Goal: Communication & Community: Answer question/provide support

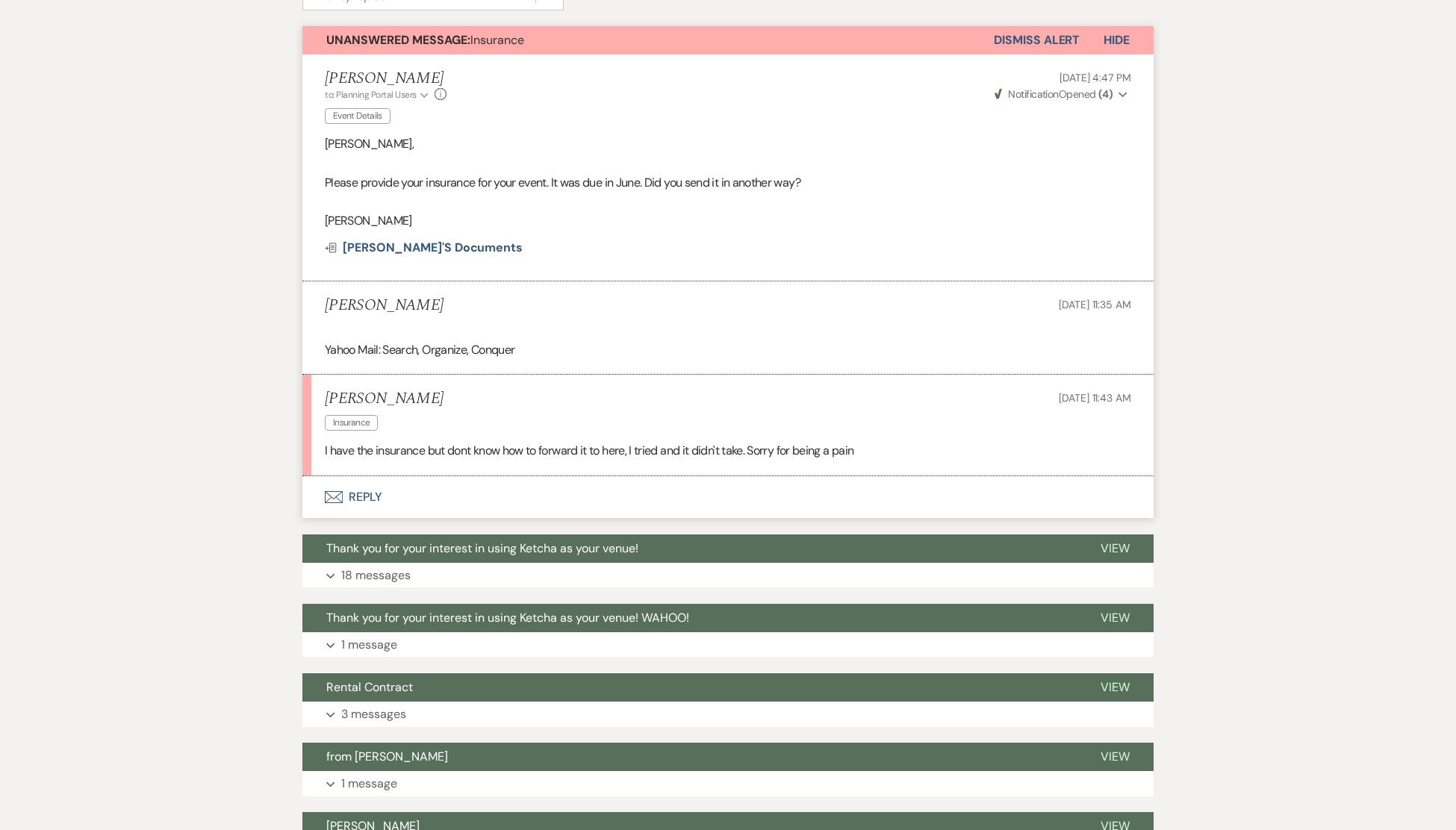
click at [366, 496] on button "Envelope Reply" at bounding box center [728, 497] width 851 height 41
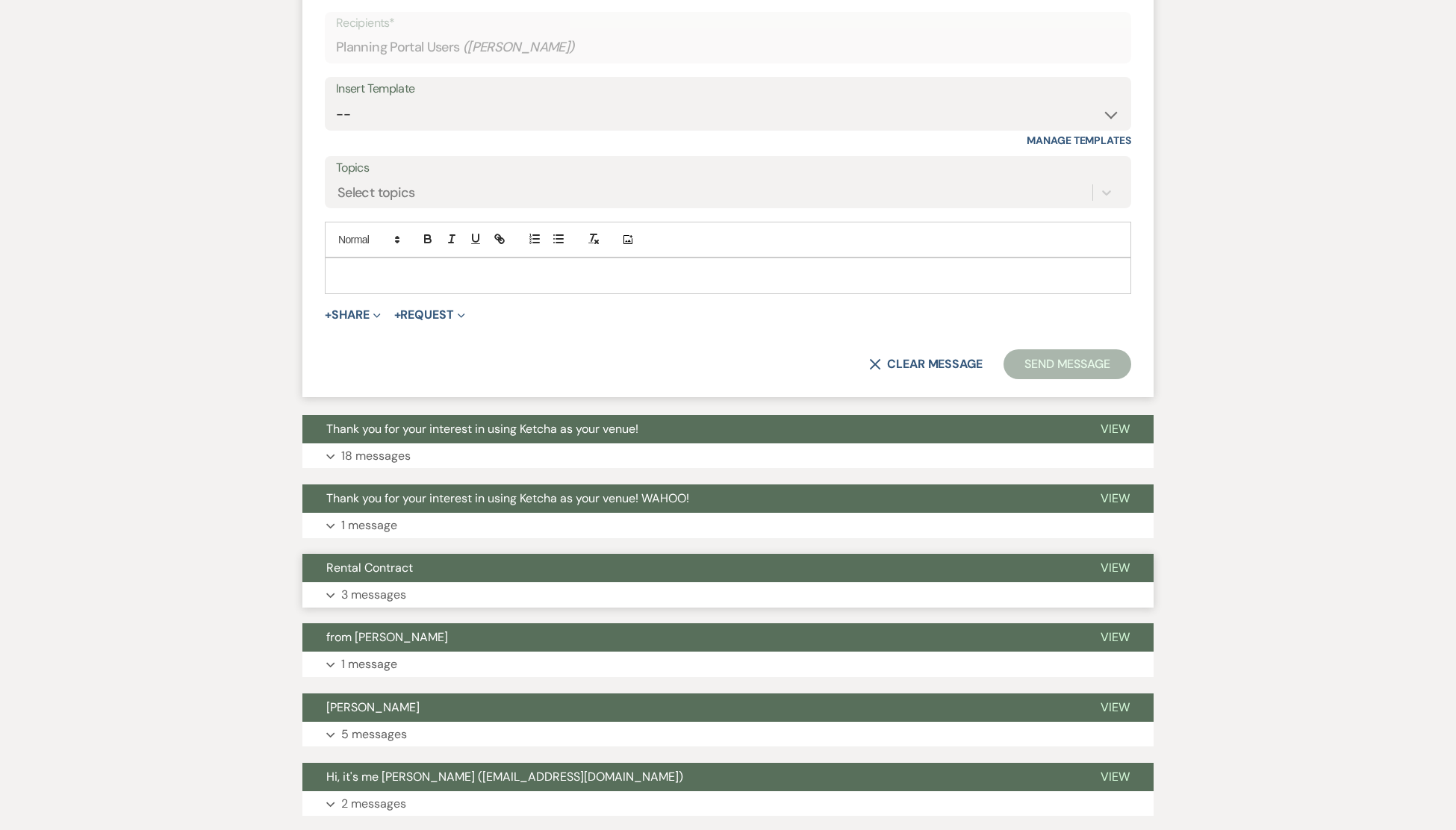
scroll to position [922, 0]
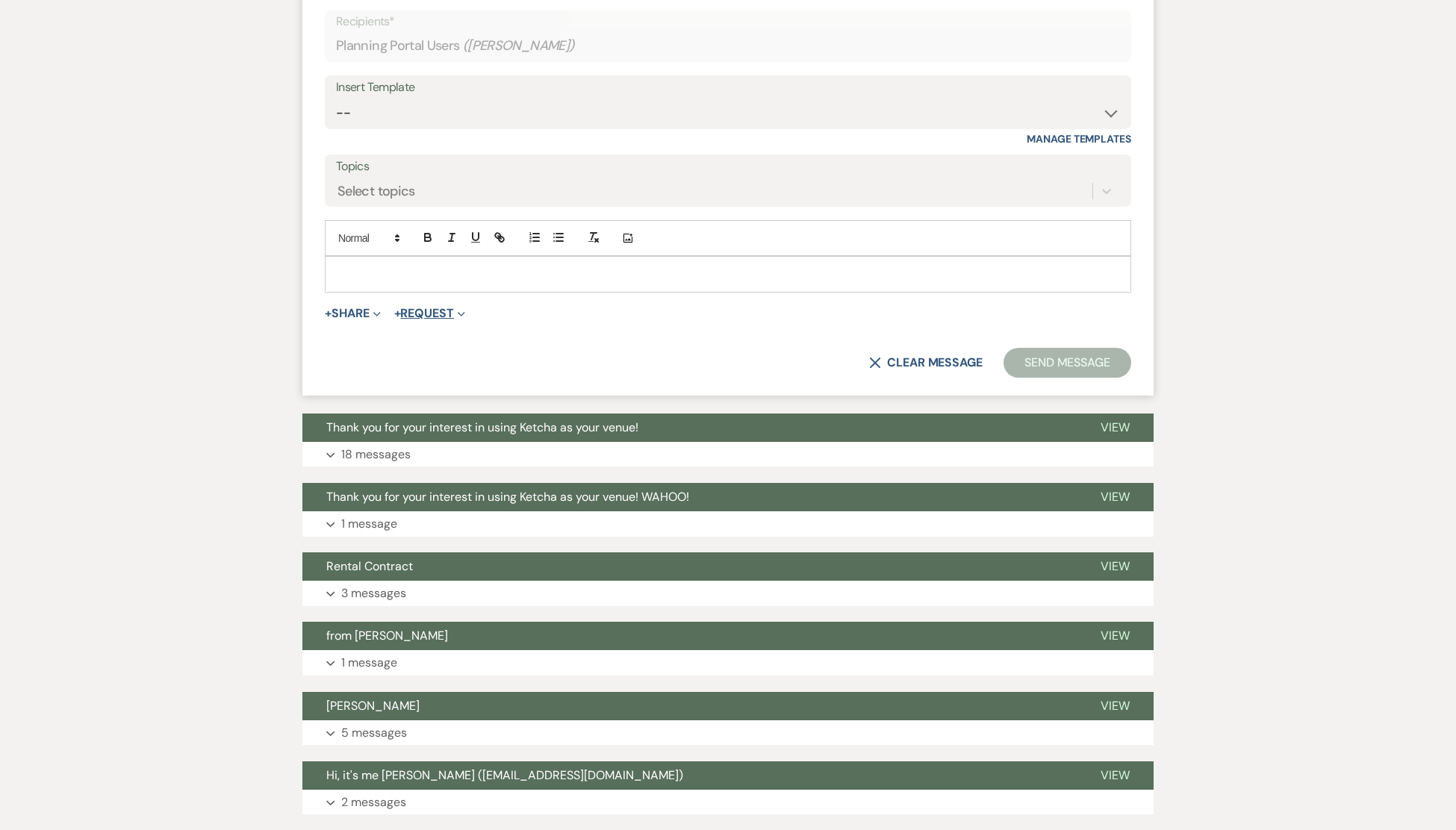
click at [461, 314] on span "Expand" at bounding box center [459, 313] width 11 height 16
click at [479, 392] on button "Doc Upload Document upload" at bounding box center [499, 397] width 209 height 27
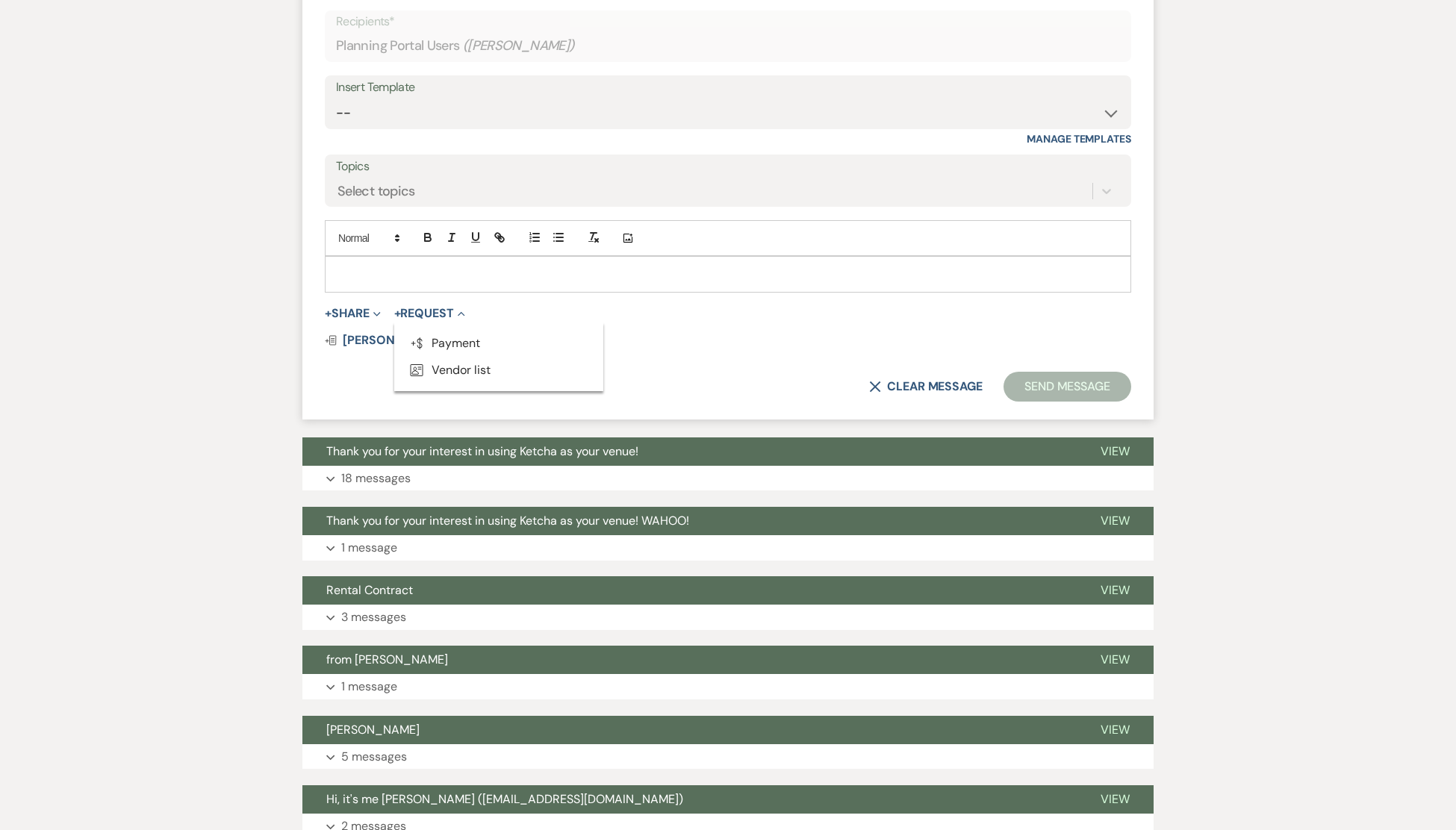
click at [384, 274] on p at bounding box center [727, 274] width 782 height 16
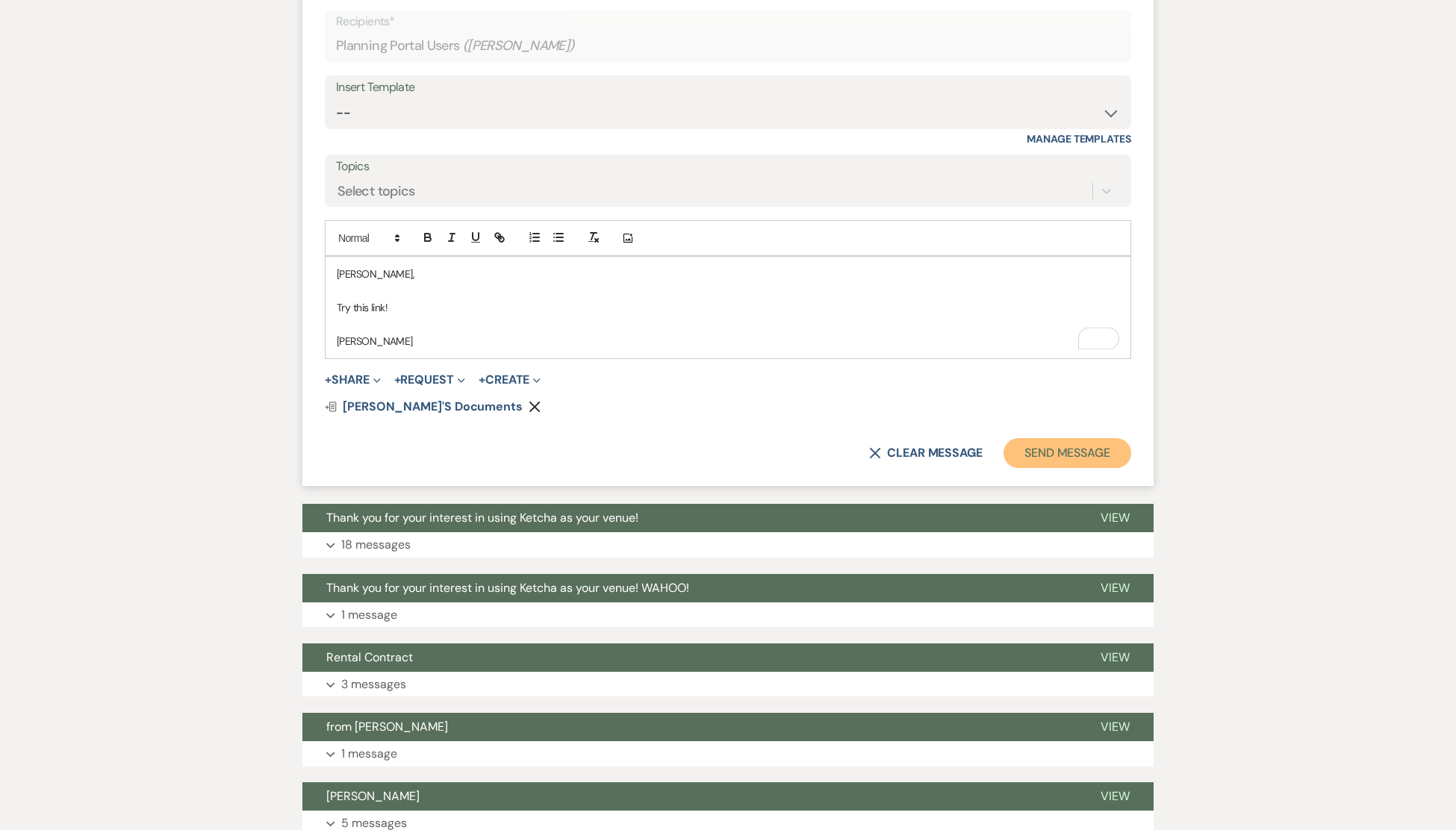
click at [1050, 455] on button "Send Message" at bounding box center [1067, 453] width 128 height 30
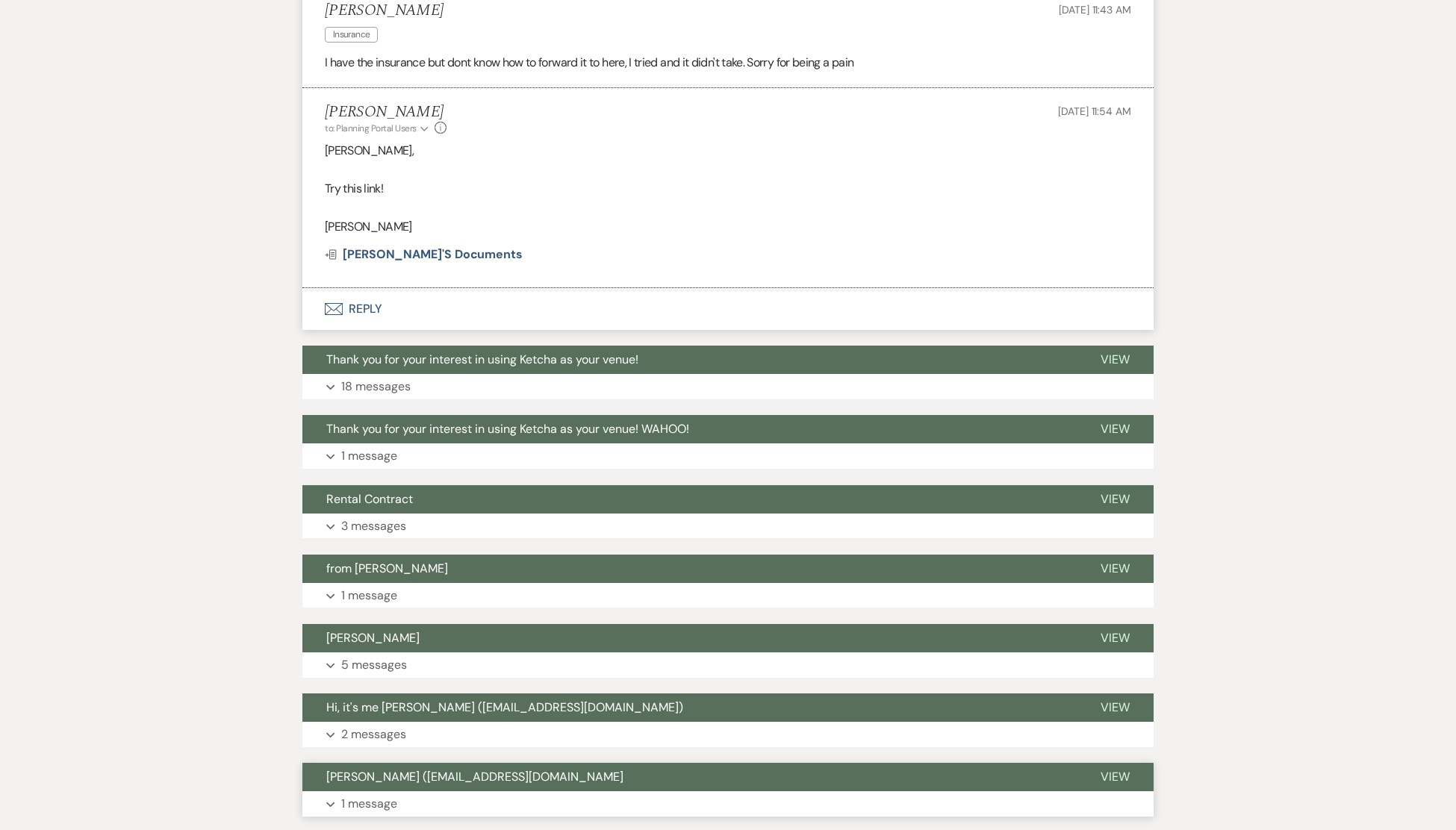
scroll to position [778, 0]
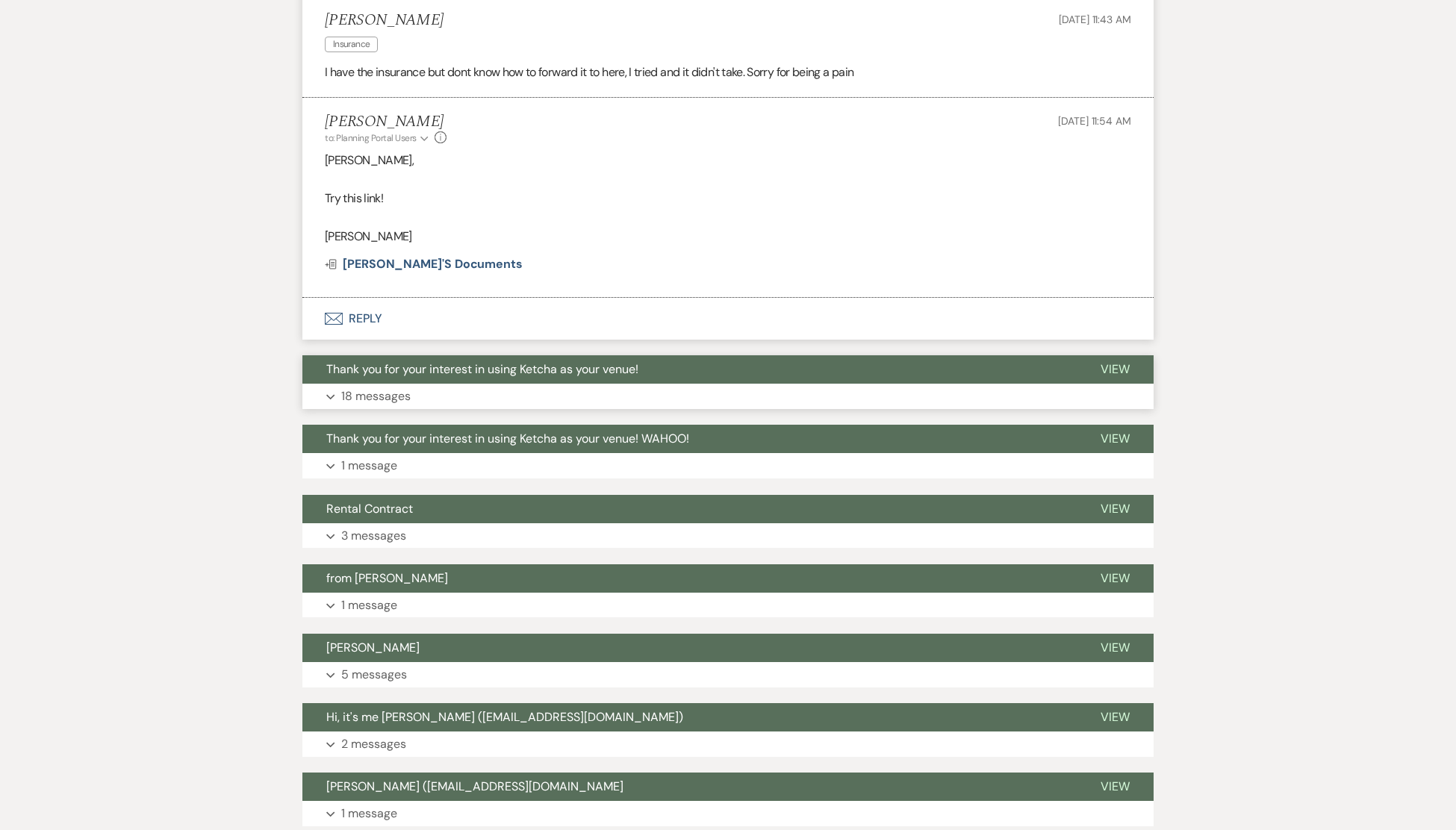
click at [1120, 365] on span "View" at bounding box center [1115, 369] width 29 height 16
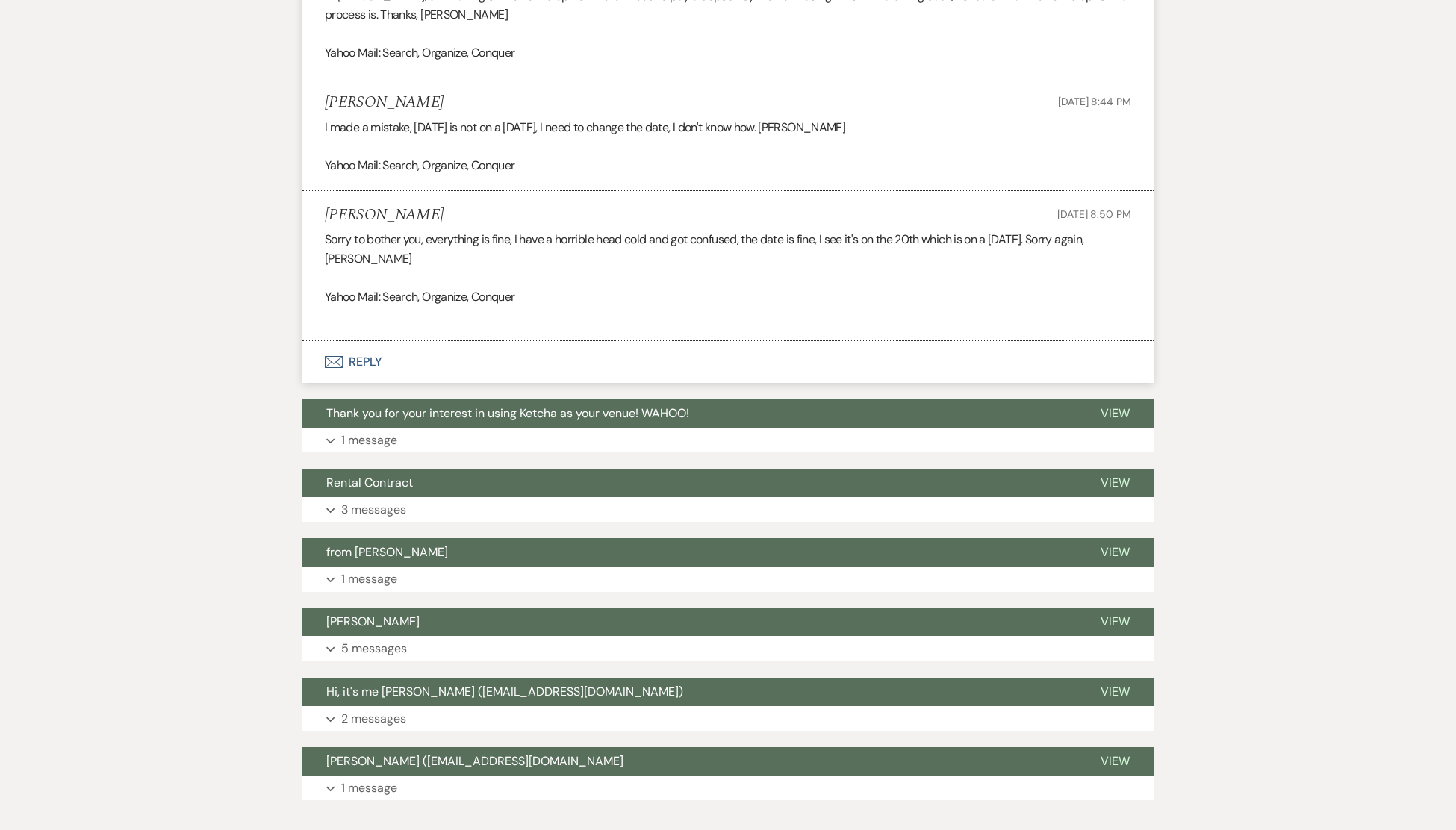
scroll to position [4744, 0]
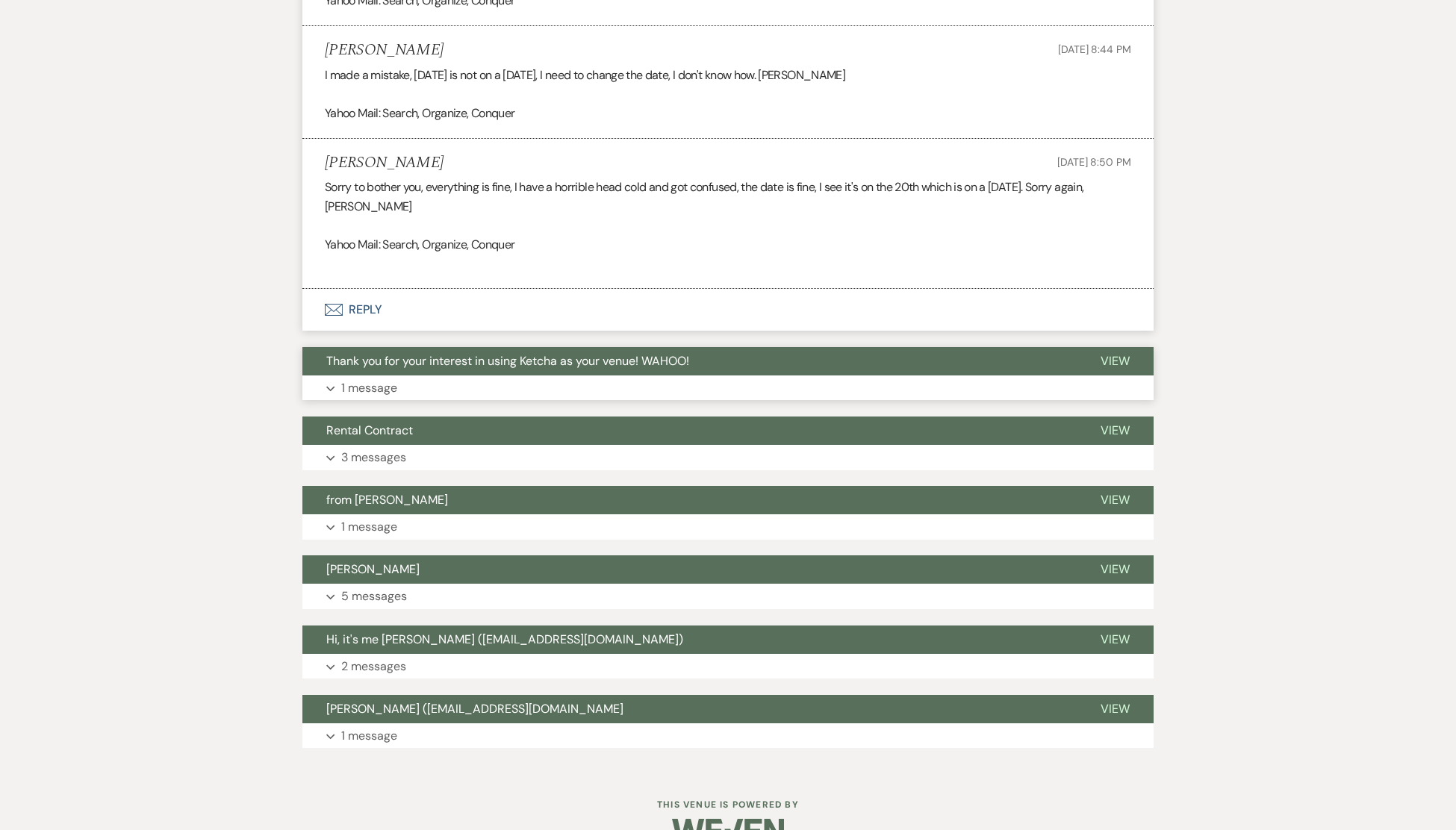
click at [1115, 353] on span "View" at bounding box center [1115, 361] width 29 height 16
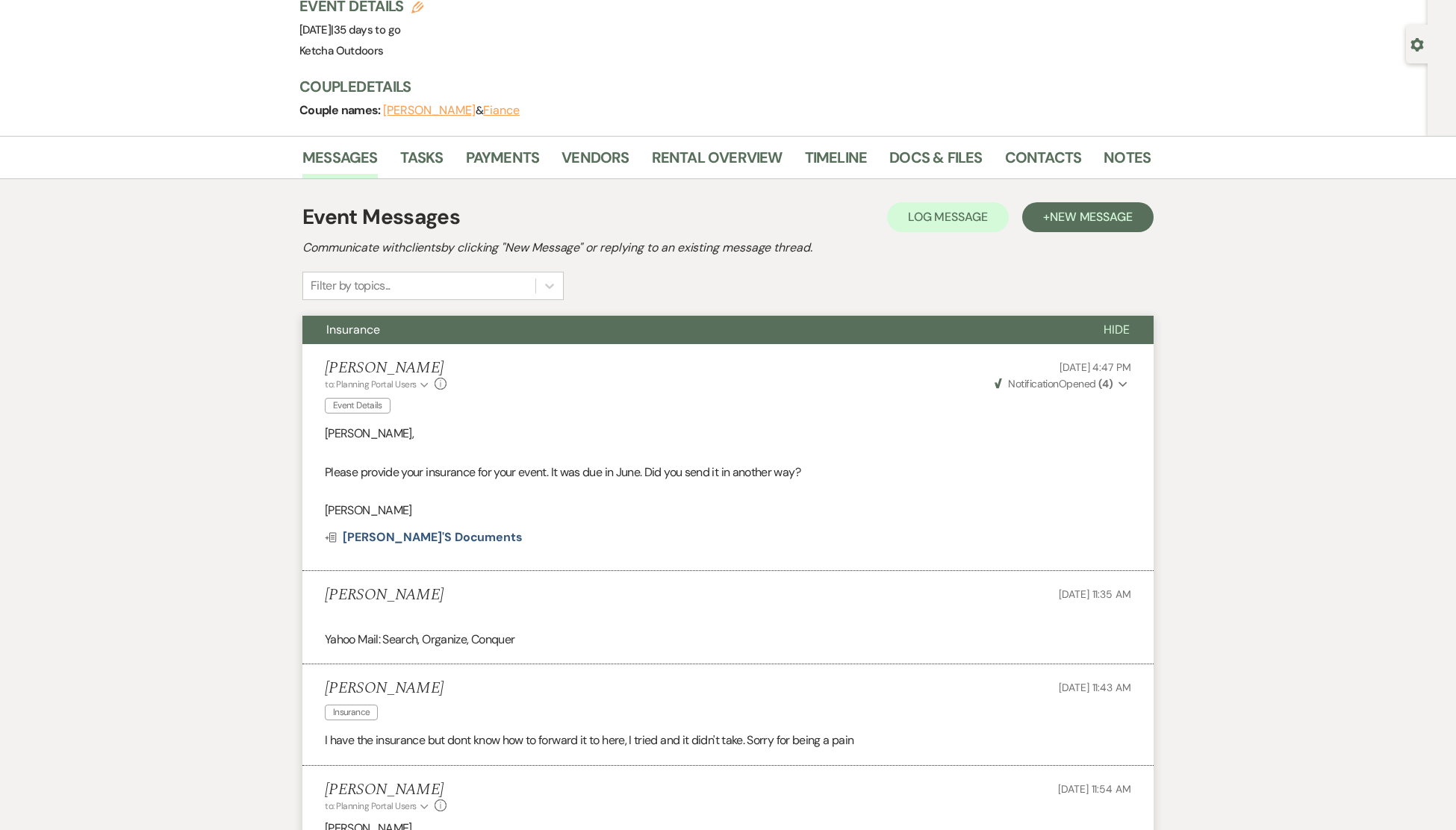
scroll to position [0, 0]
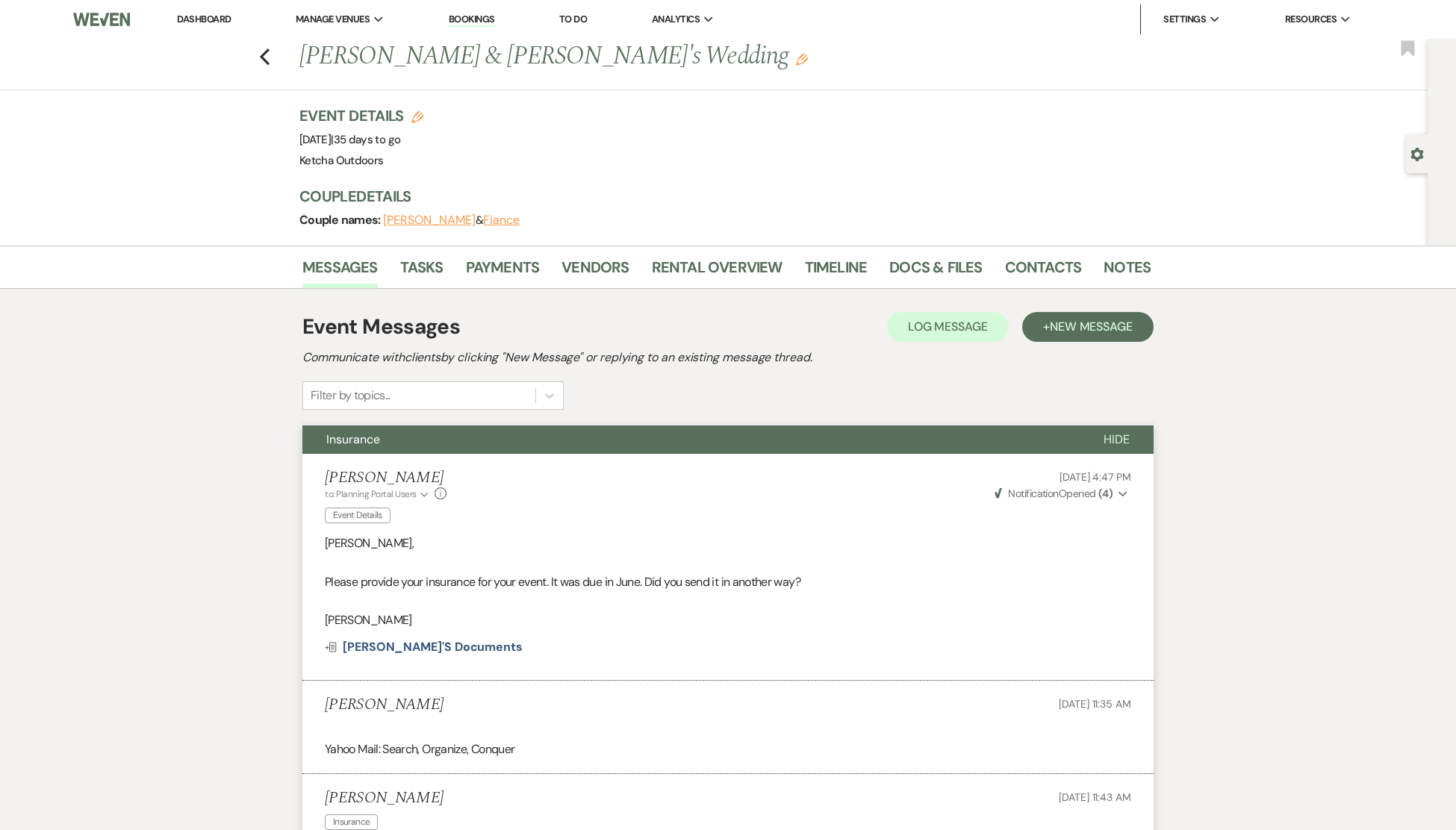
click at [208, 16] on link "Dashboard" at bounding box center [204, 19] width 53 height 13
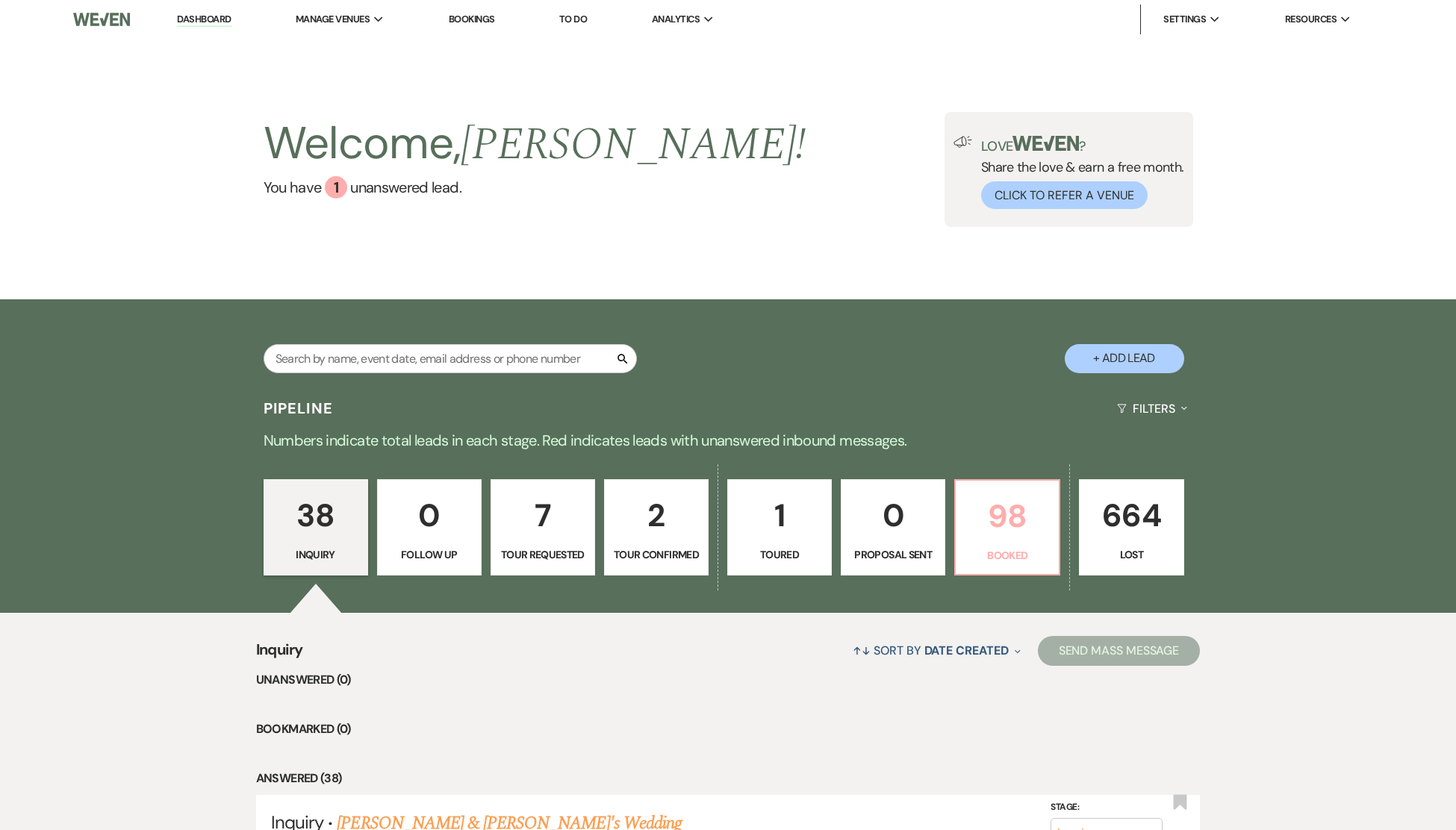
click at [1017, 531] on p "98" at bounding box center [1007, 517] width 85 height 50
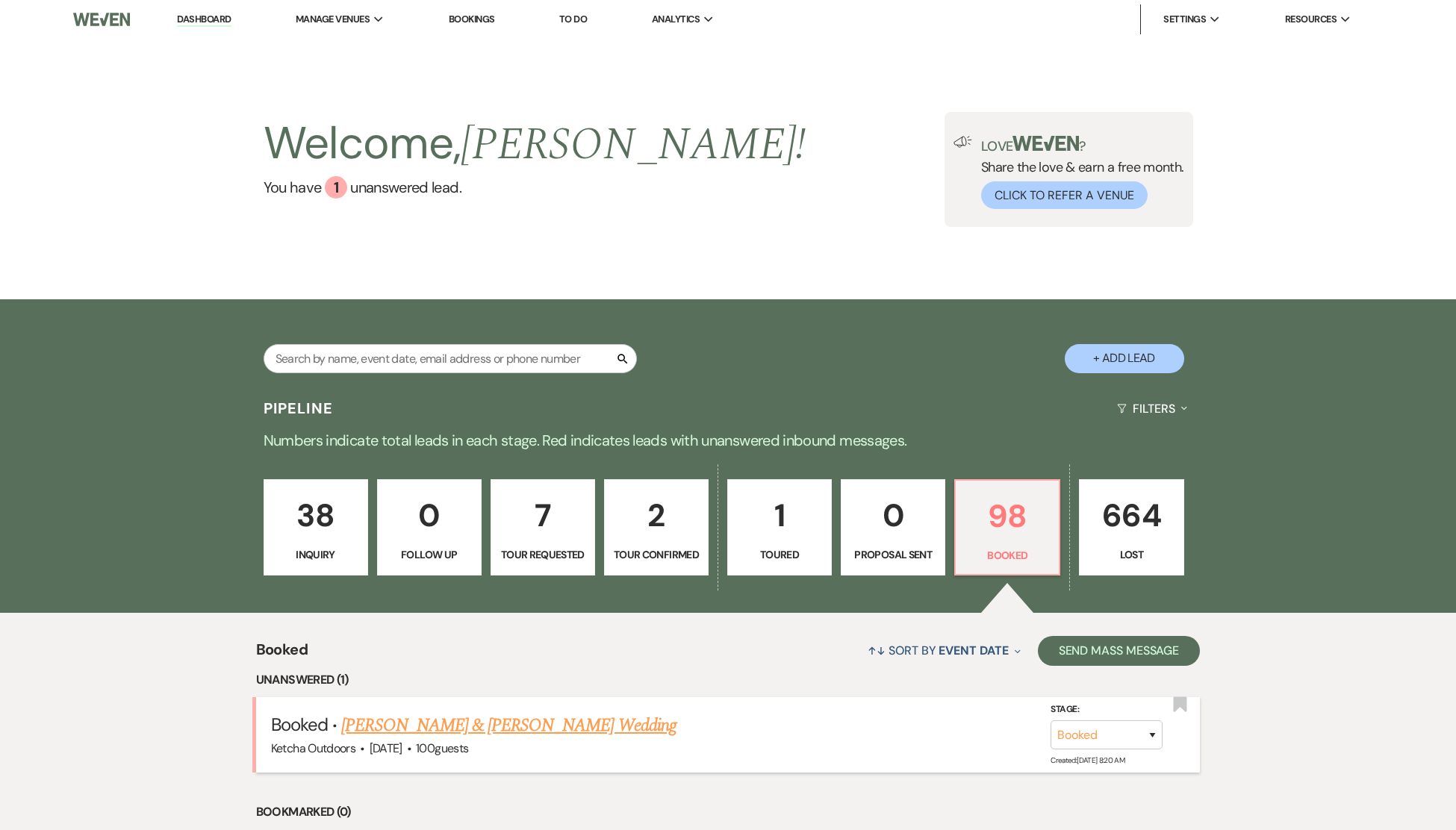
click at [474, 735] on link "[PERSON_NAME] & [PERSON_NAME] Wedding" at bounding box center [509, 726] width 335 height 27
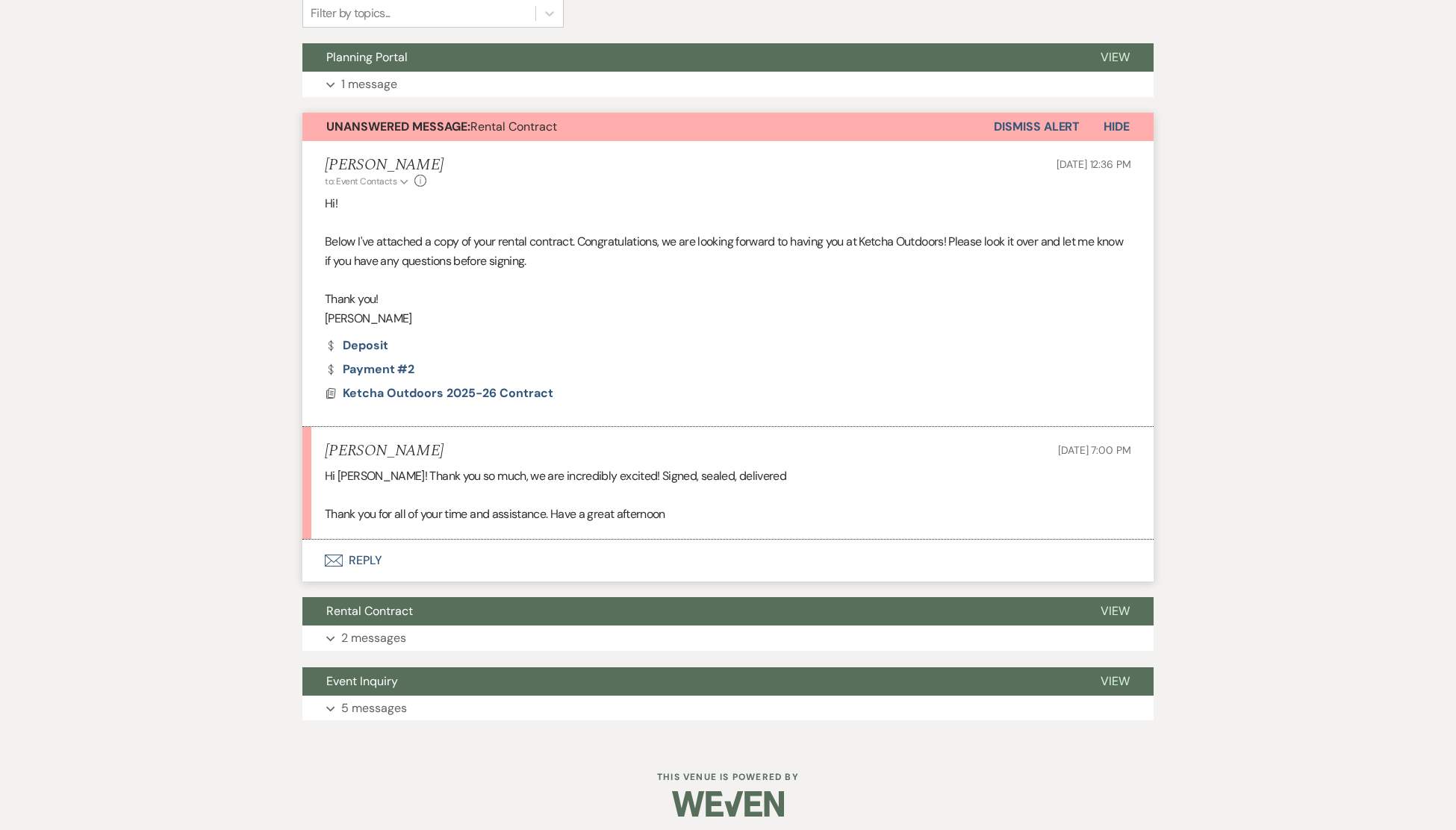
scroll to position [433, 0]
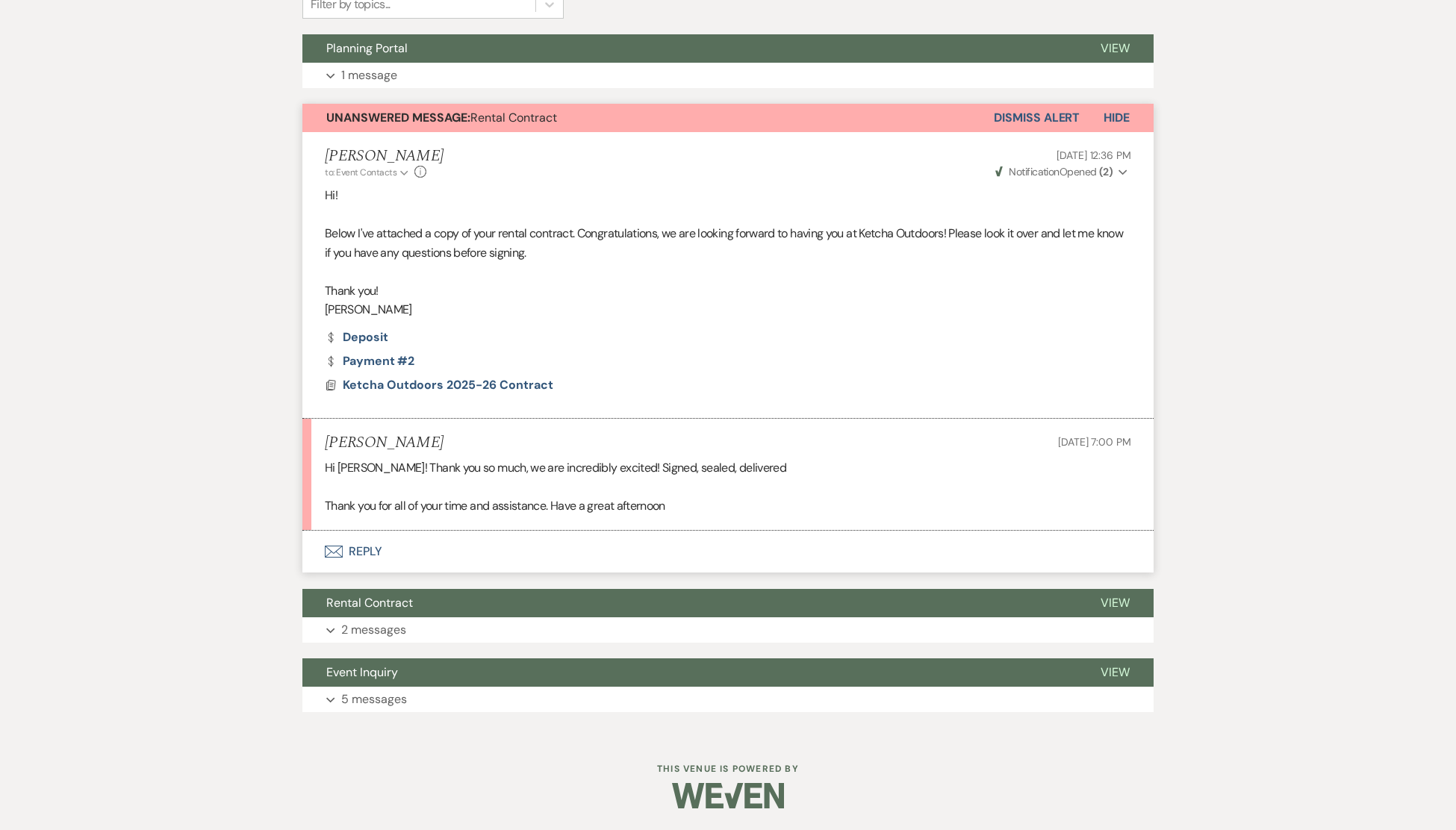
click at [1033, 118] on button "Dismiss Alert" at bounding box center [1037, 117] width 86 height 28
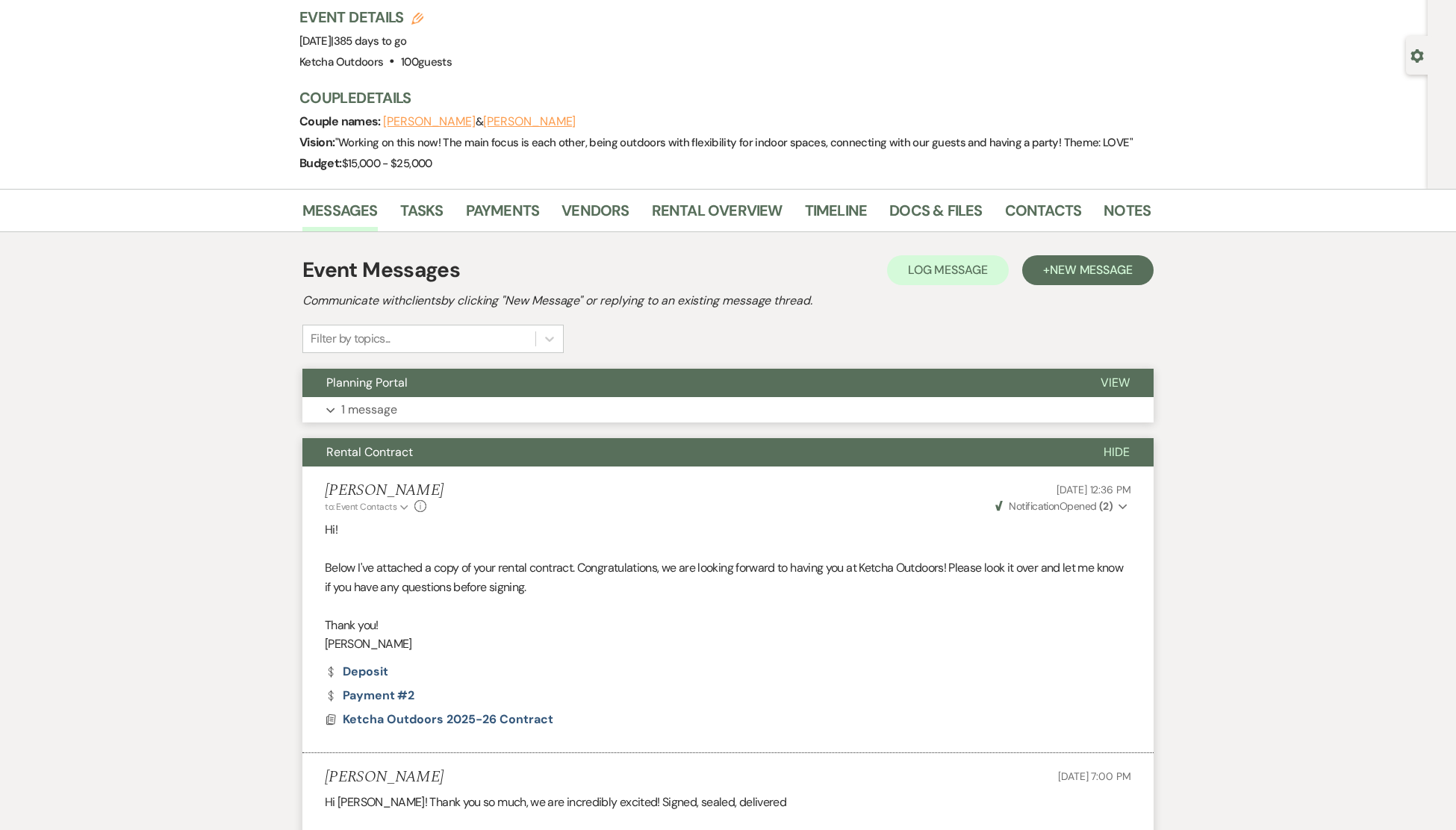
scroll to position [0, 0]
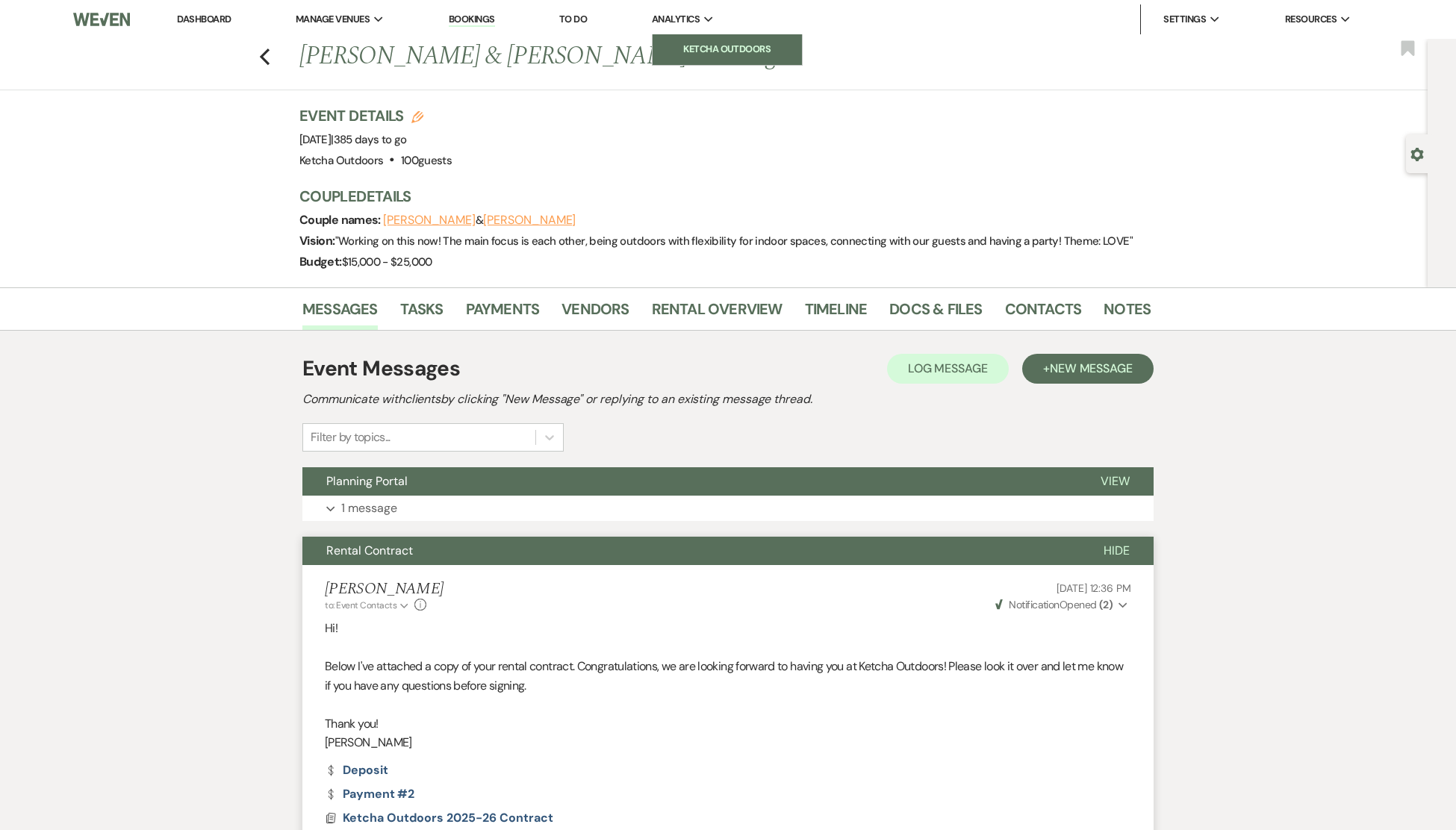
click at [688, 42] on li "Ketcha Outdoors" at bounding box center [727, 48] width 135 height 15
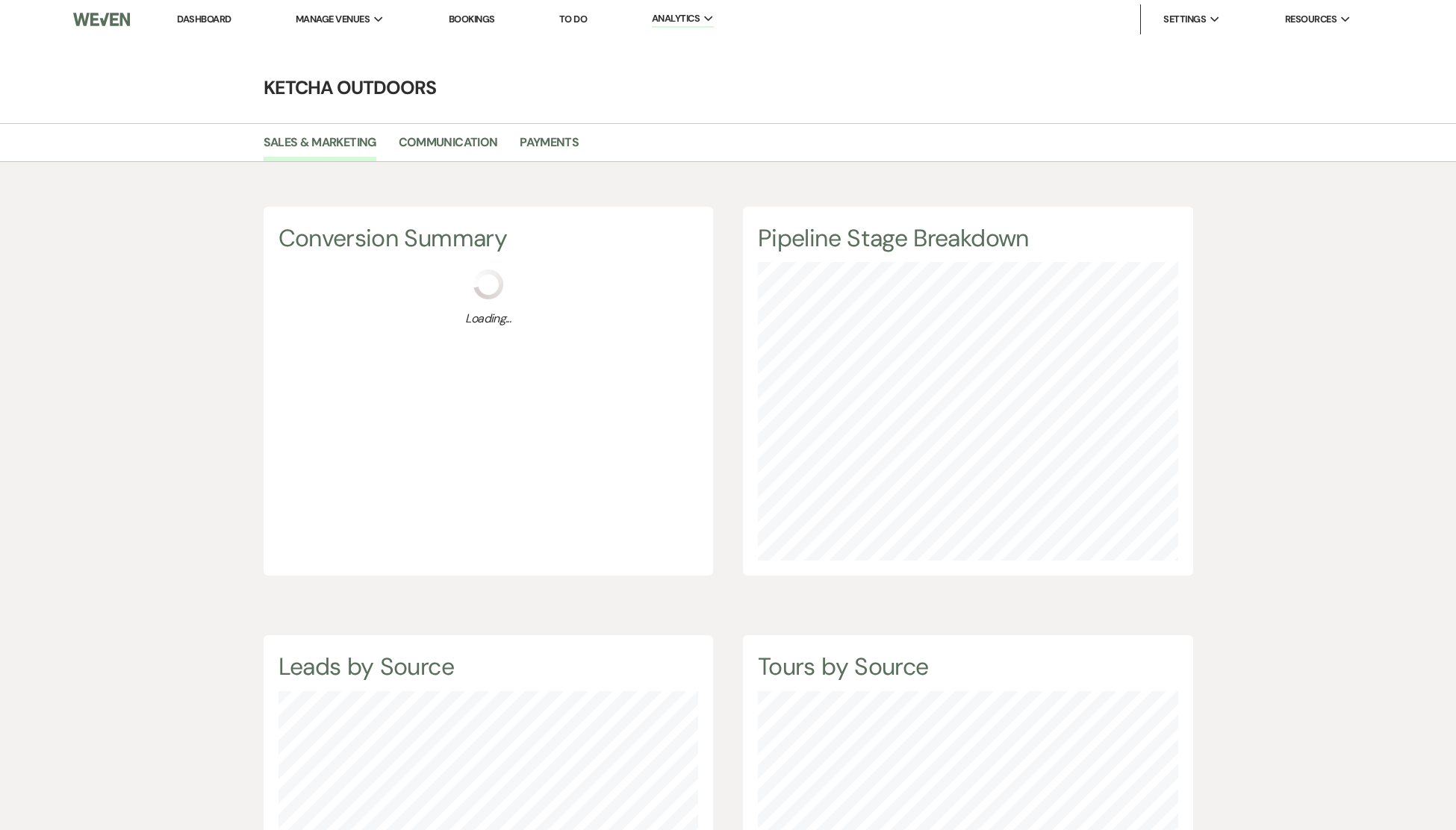
scroll to position [830, 1456]
